Goal: Find specific page/section

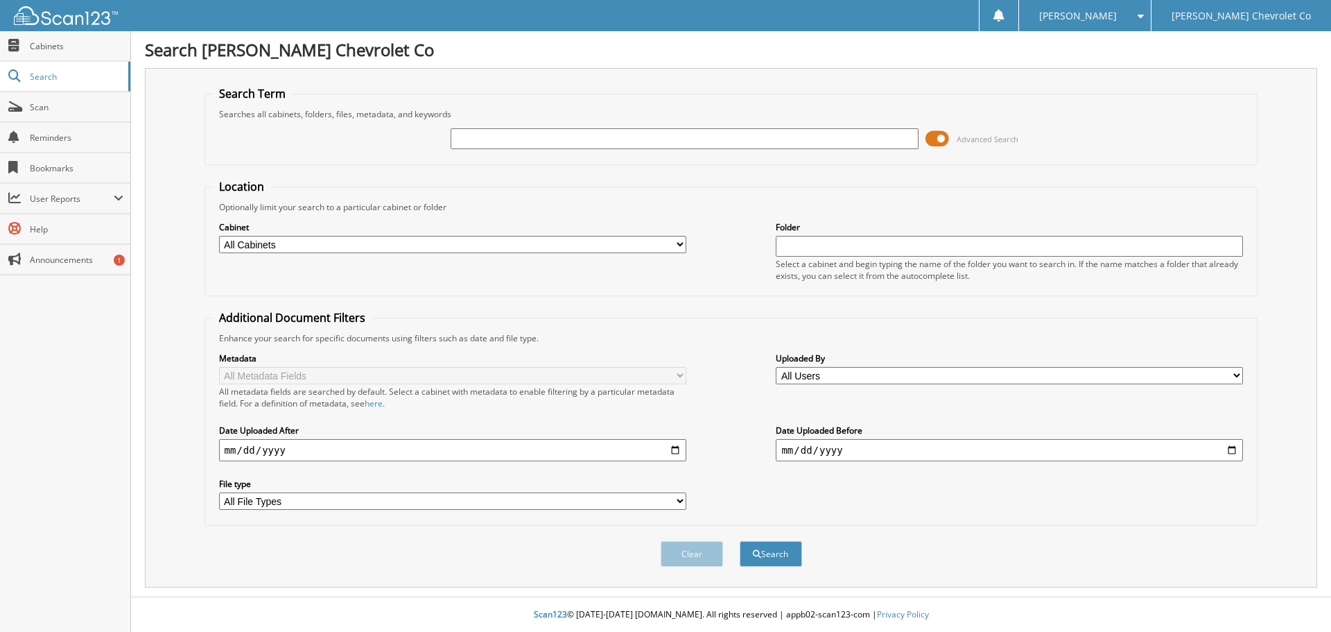
click at [578, 143] on input "text" at bounding box center [684, 138] width 467 height 21
type input "fast"
click at [740, 541] on button "Search" at bounding box center [771, 554] width 62 height 26
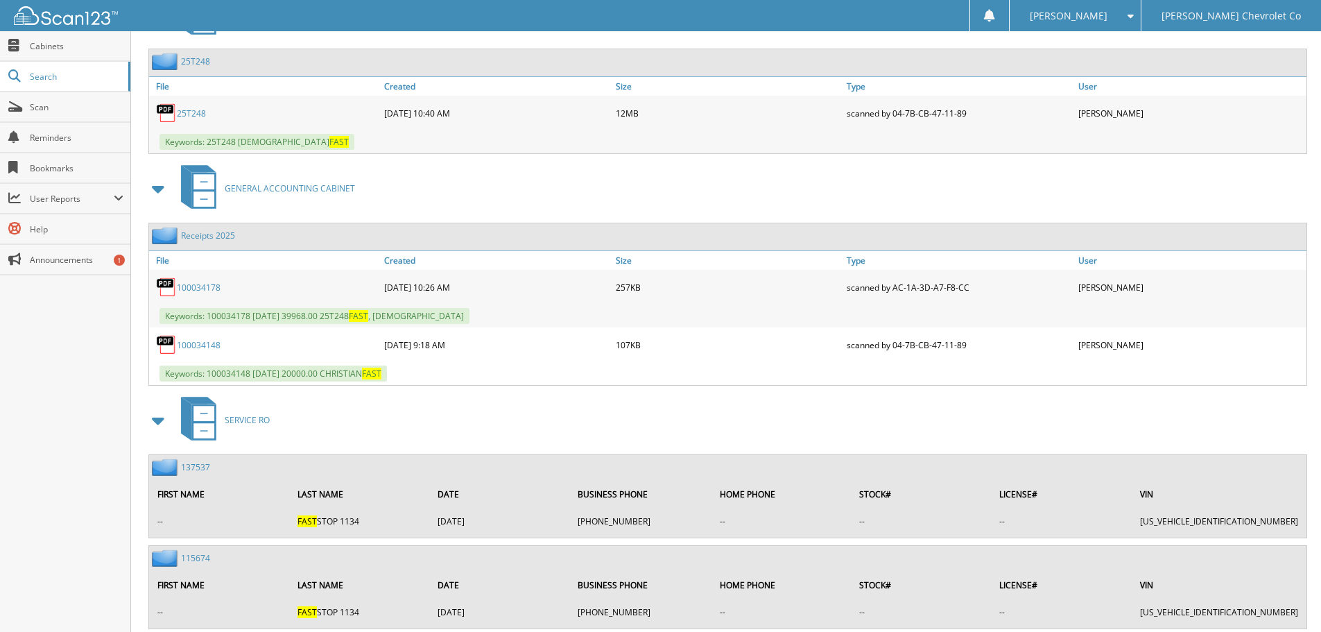
scroll to position [624, 0]
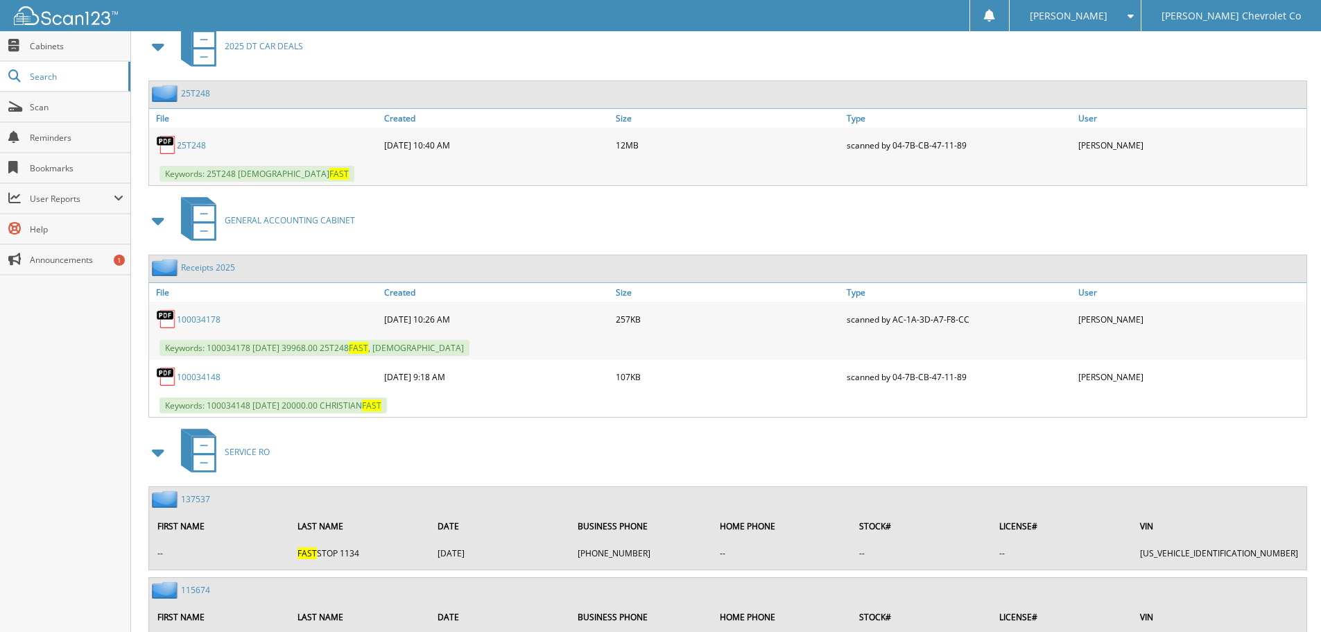
click at [192, 149] on link "25T248" at bounding box center [191, 145] width 29 height 12
